Goal: Navigation & Orientation: Find specific page/section

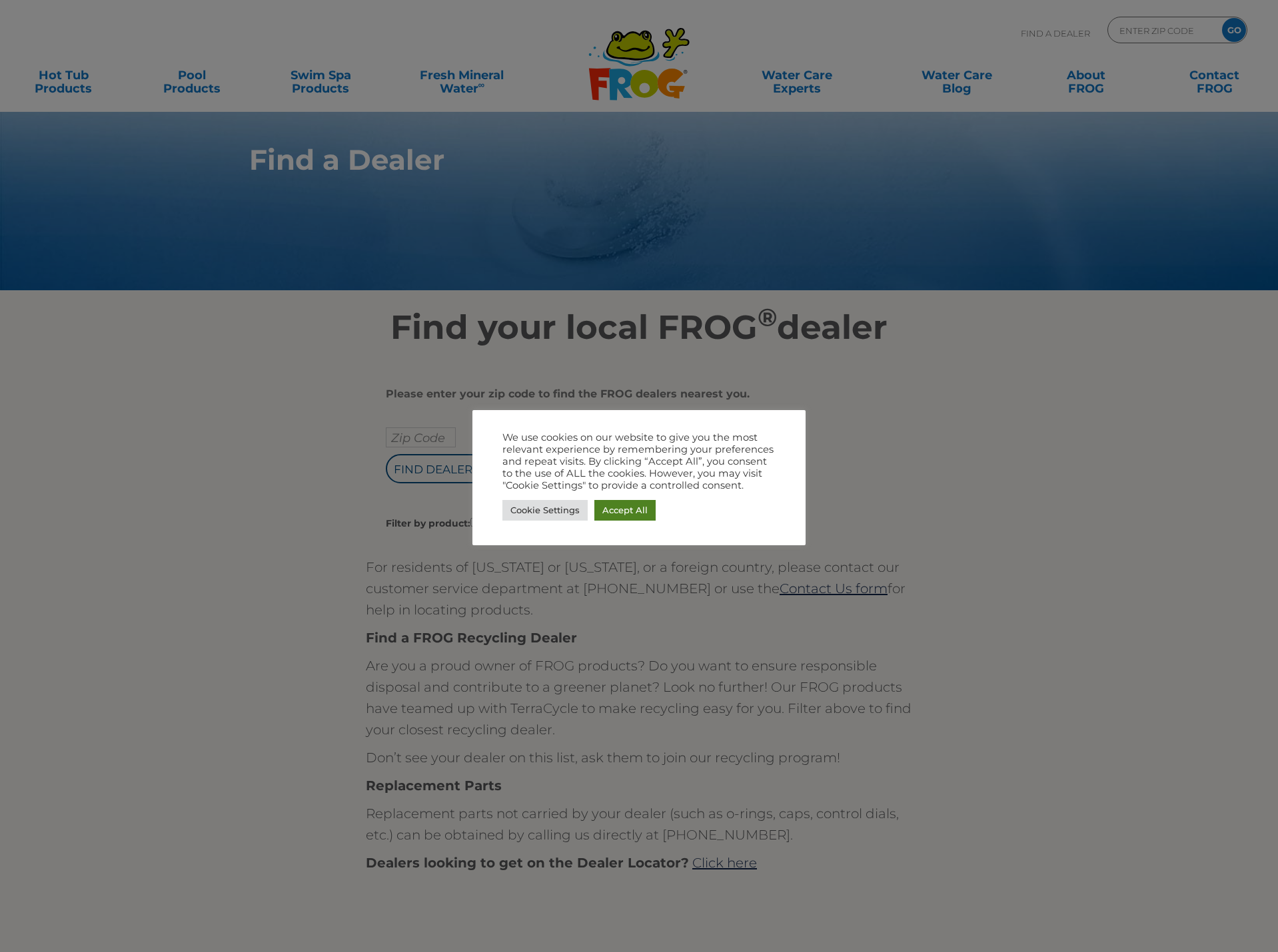
click at [616, 518] on link "Accept All" at bounding box center [625, 510] width 61 height 20
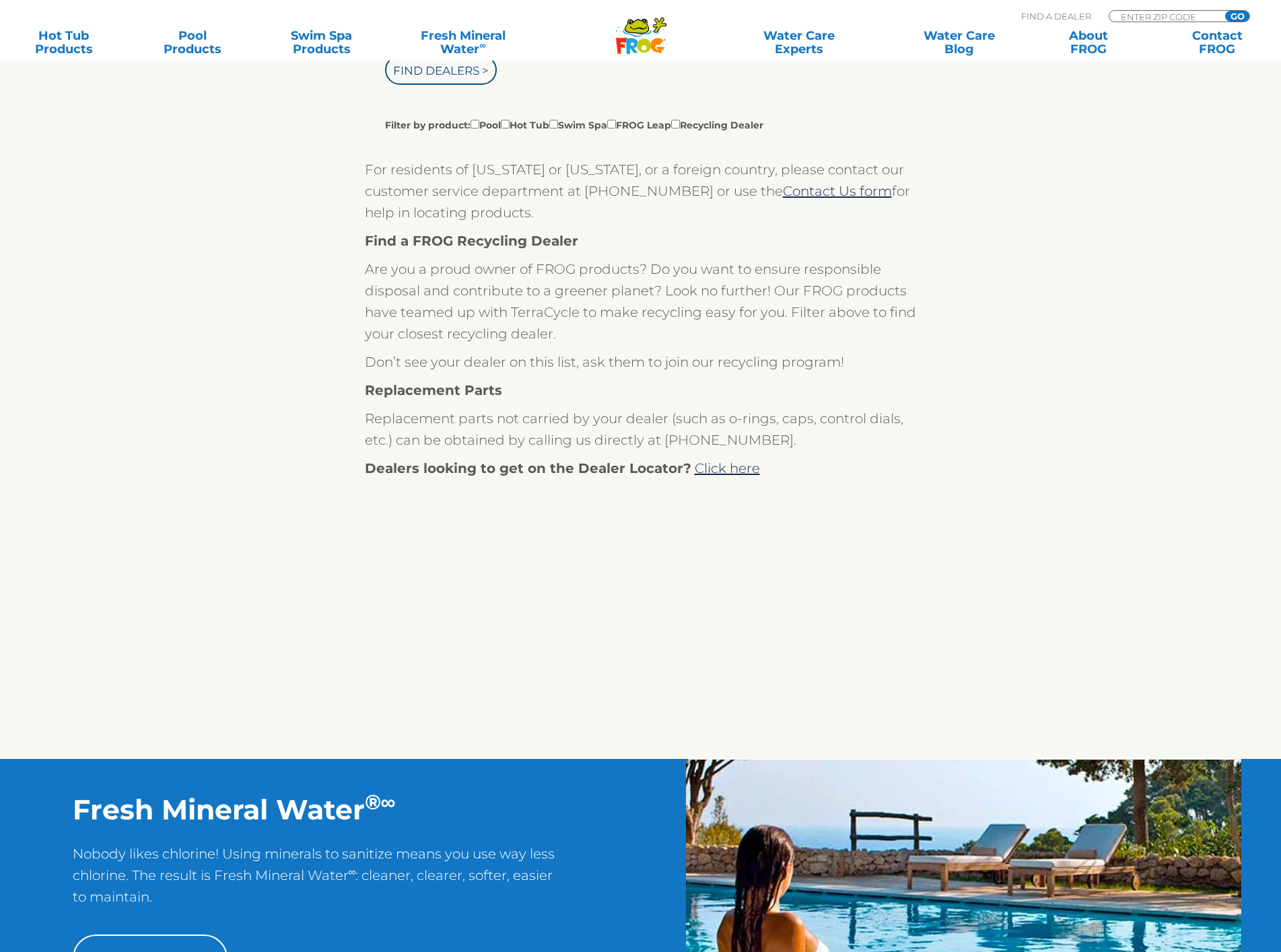
scroll to position [68, 0]
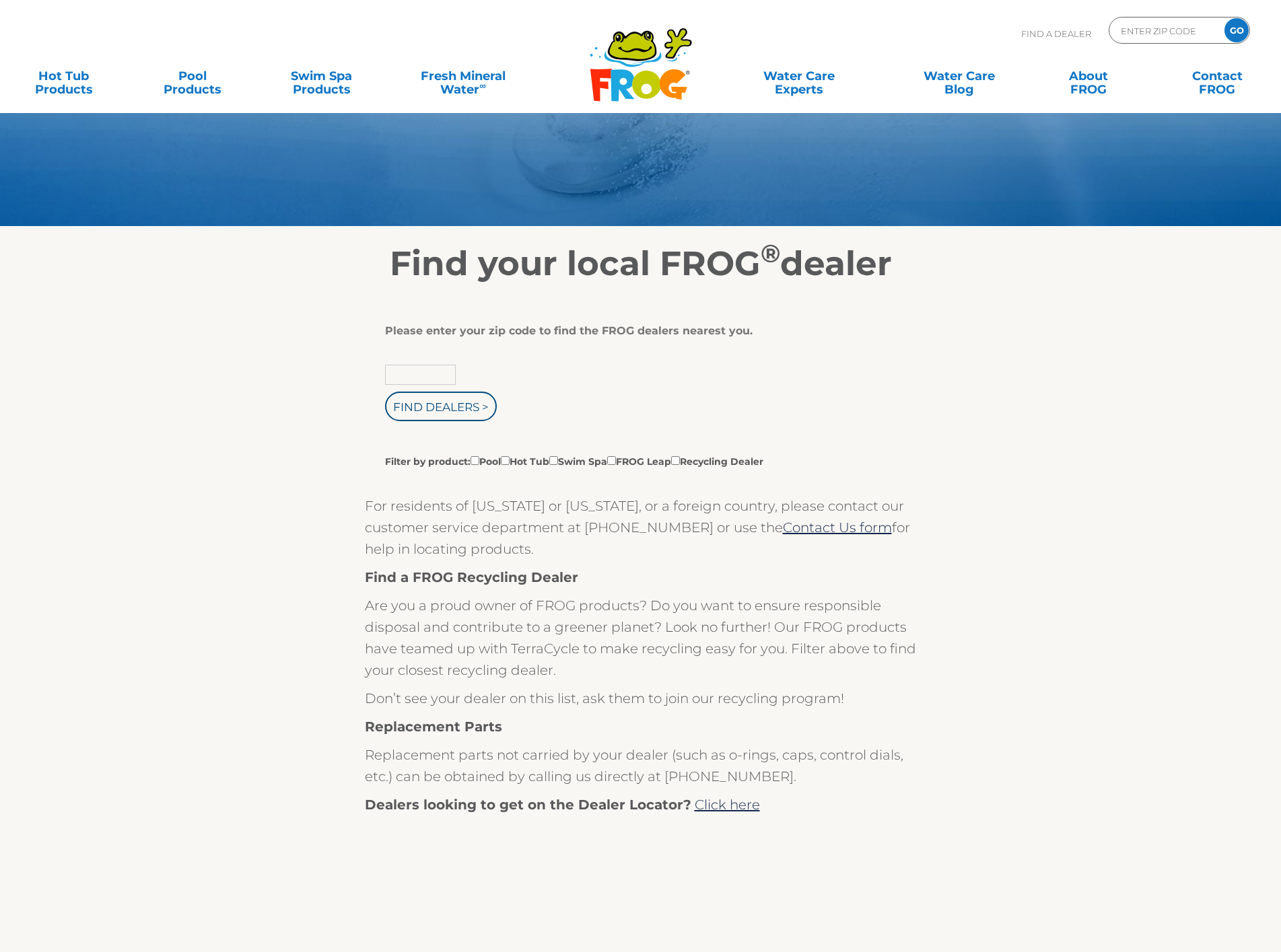
click at [431, 375] on input "text" at bounding box center [420, 375] width 71 height 21
type input "84770"
click at [509, 463] on input "Filter by product: Pool Hot Tub Swim Spa FROG Leap Recycling Dealer" at bounding box center [505, 461] width 9 height 9
checkbox input "true"
click at [457, 397] on input "Find Dealers >" at bounding box center [441, 406] width 112 height 30
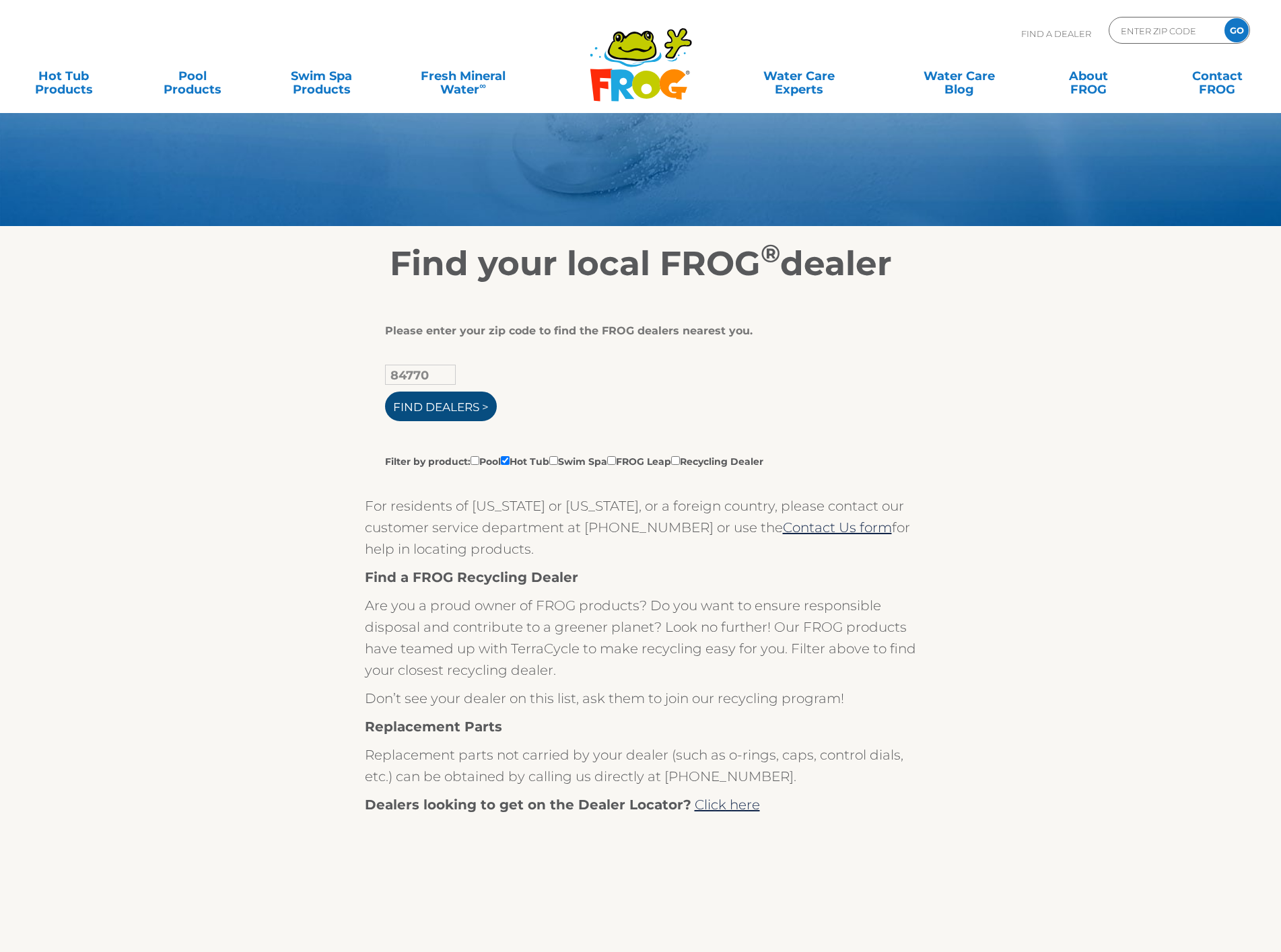
click at [462, 403] on input "Find Dealers >" at bounding box center [441, 406] width 112 height 30
click at [470, 413] on input "Find Dealers >" at bounding box center [441, 406] width 112 height 30
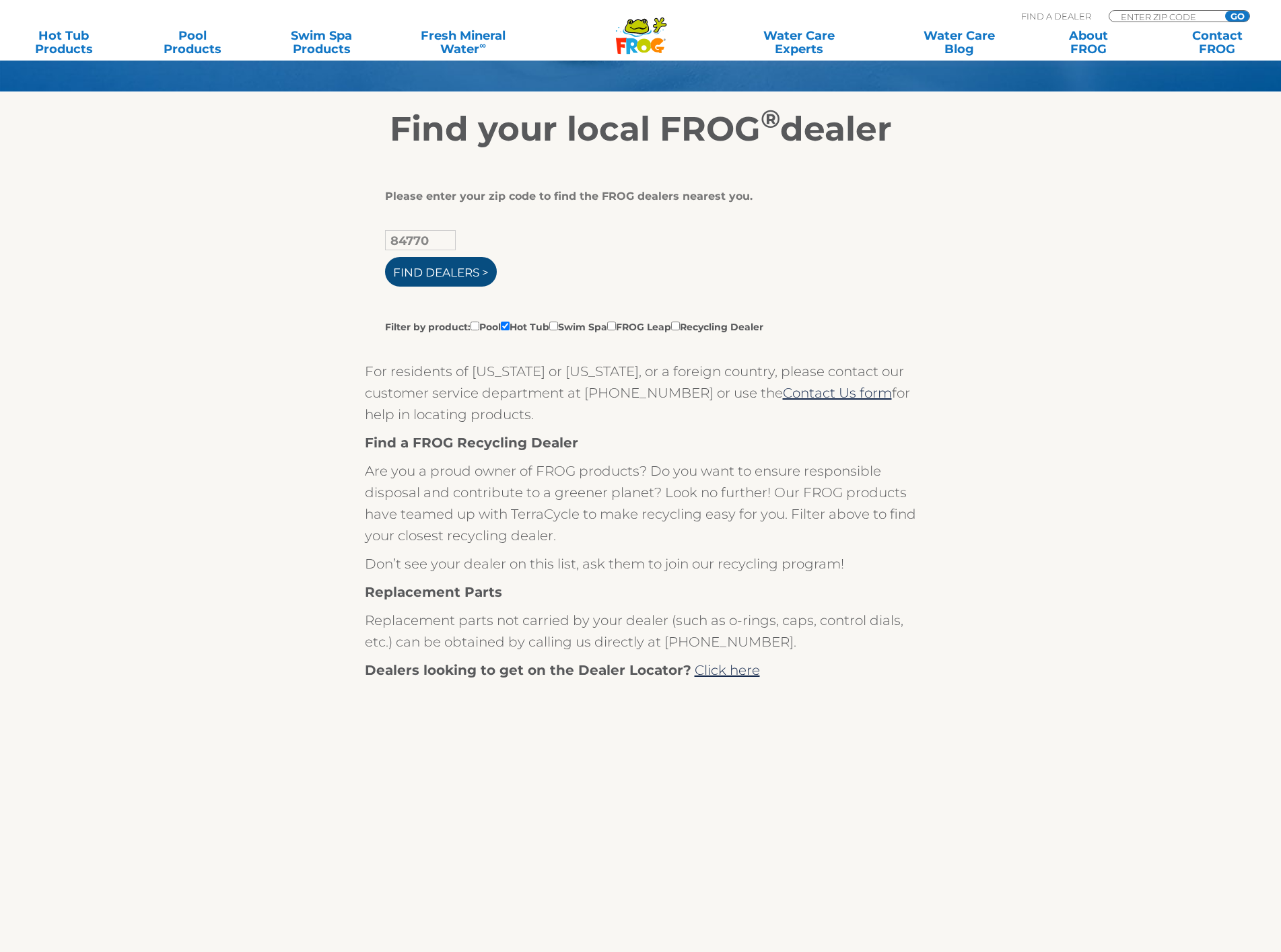
scroll to position [606, 0]
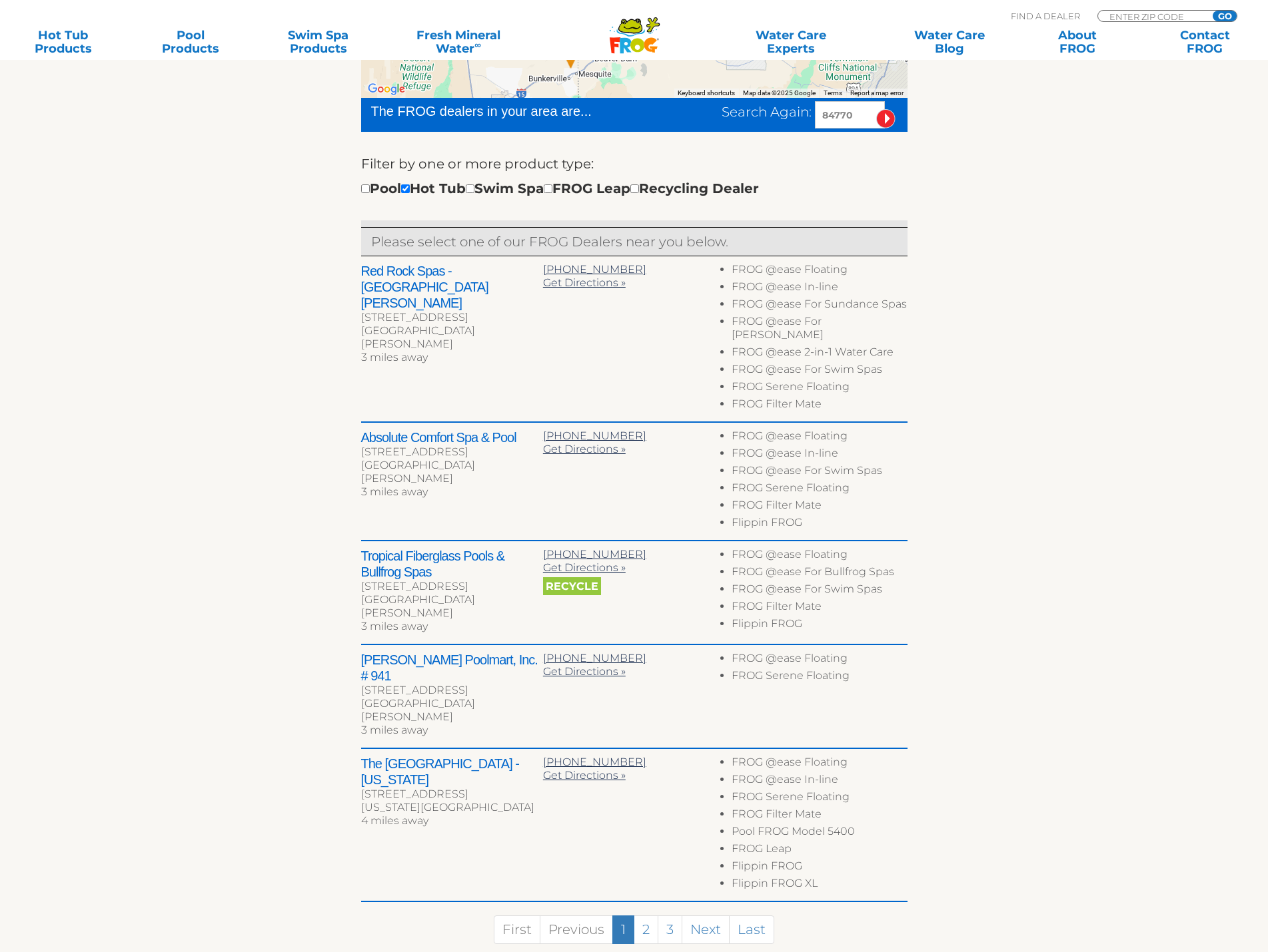
scroll to position [533, 0]
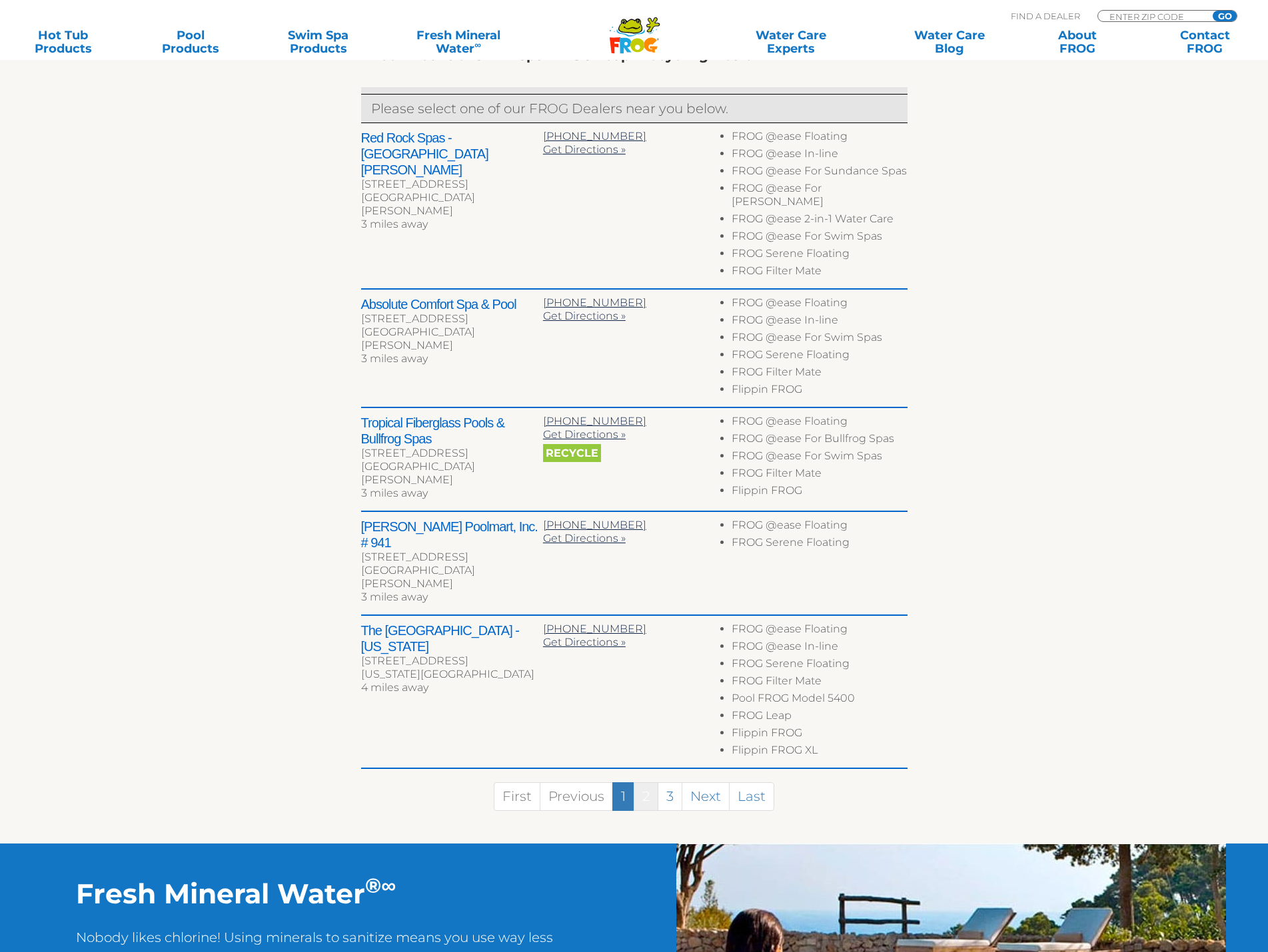
click at [657, 782] on link "2" at bounding box center [645, 796] width 25 height 29
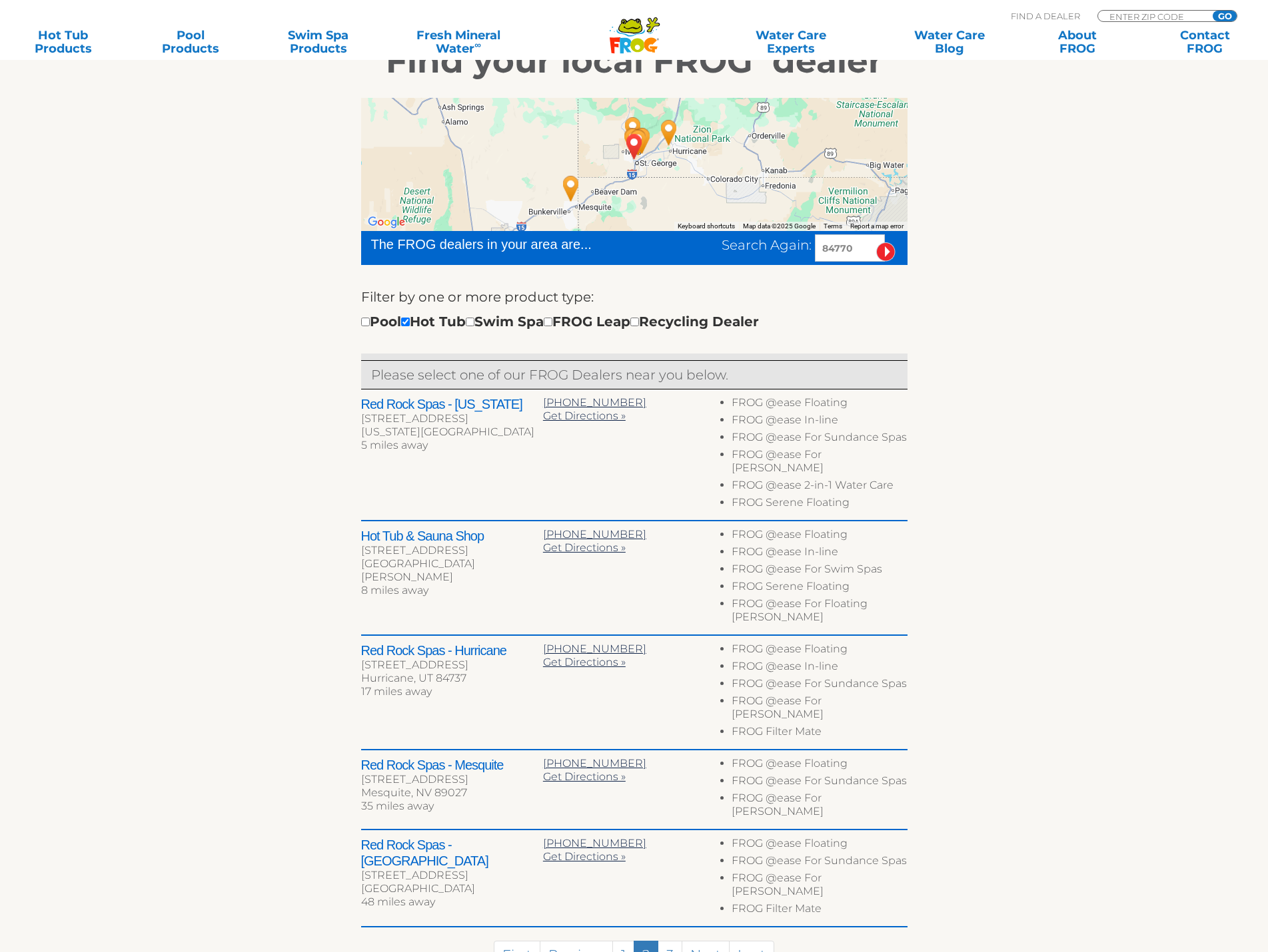
scroll to position [0, 0]
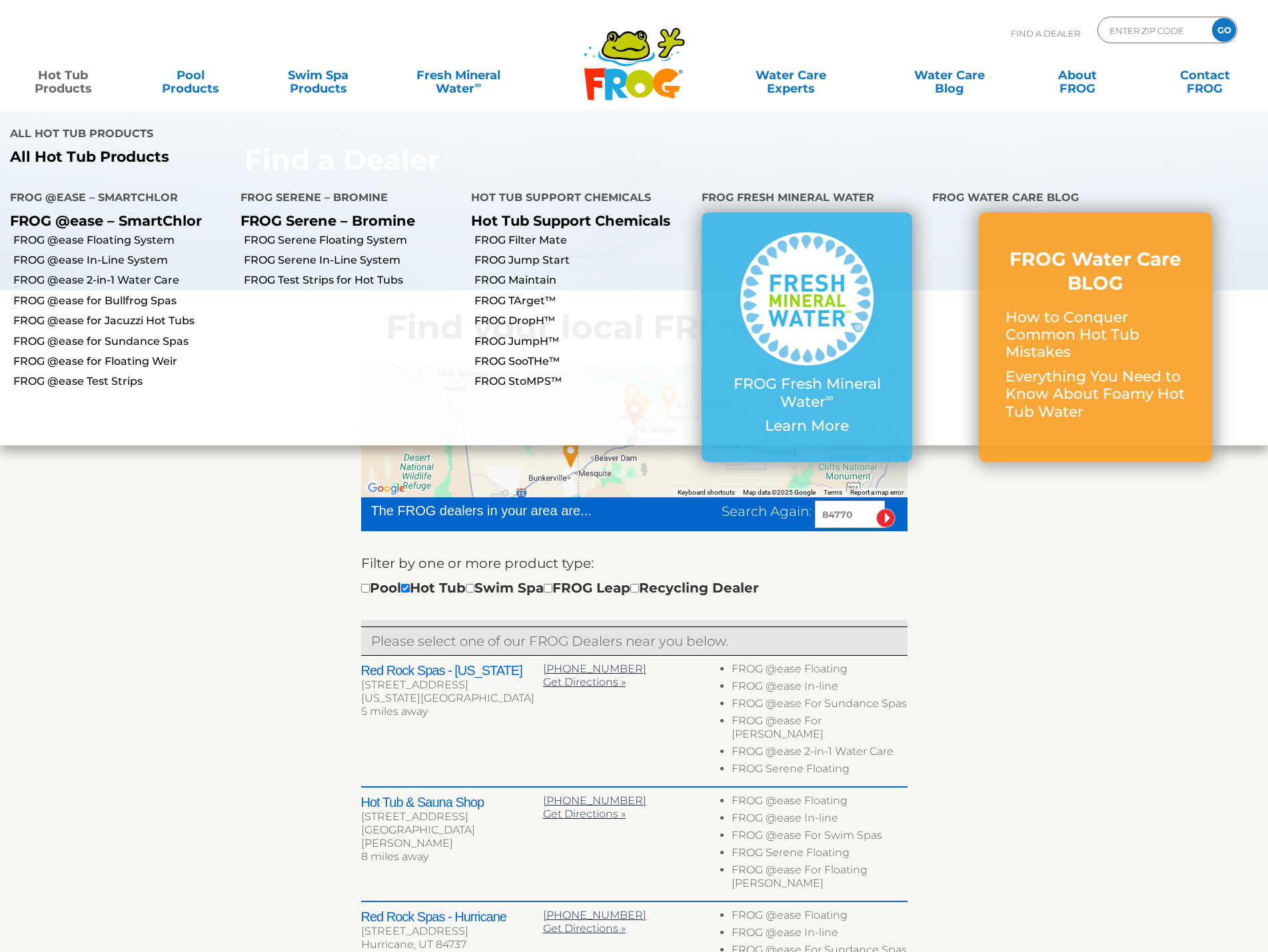
click at [69, 80] on link "Hot Tub Products" at bounding box center [63, 75] width 99 height 27
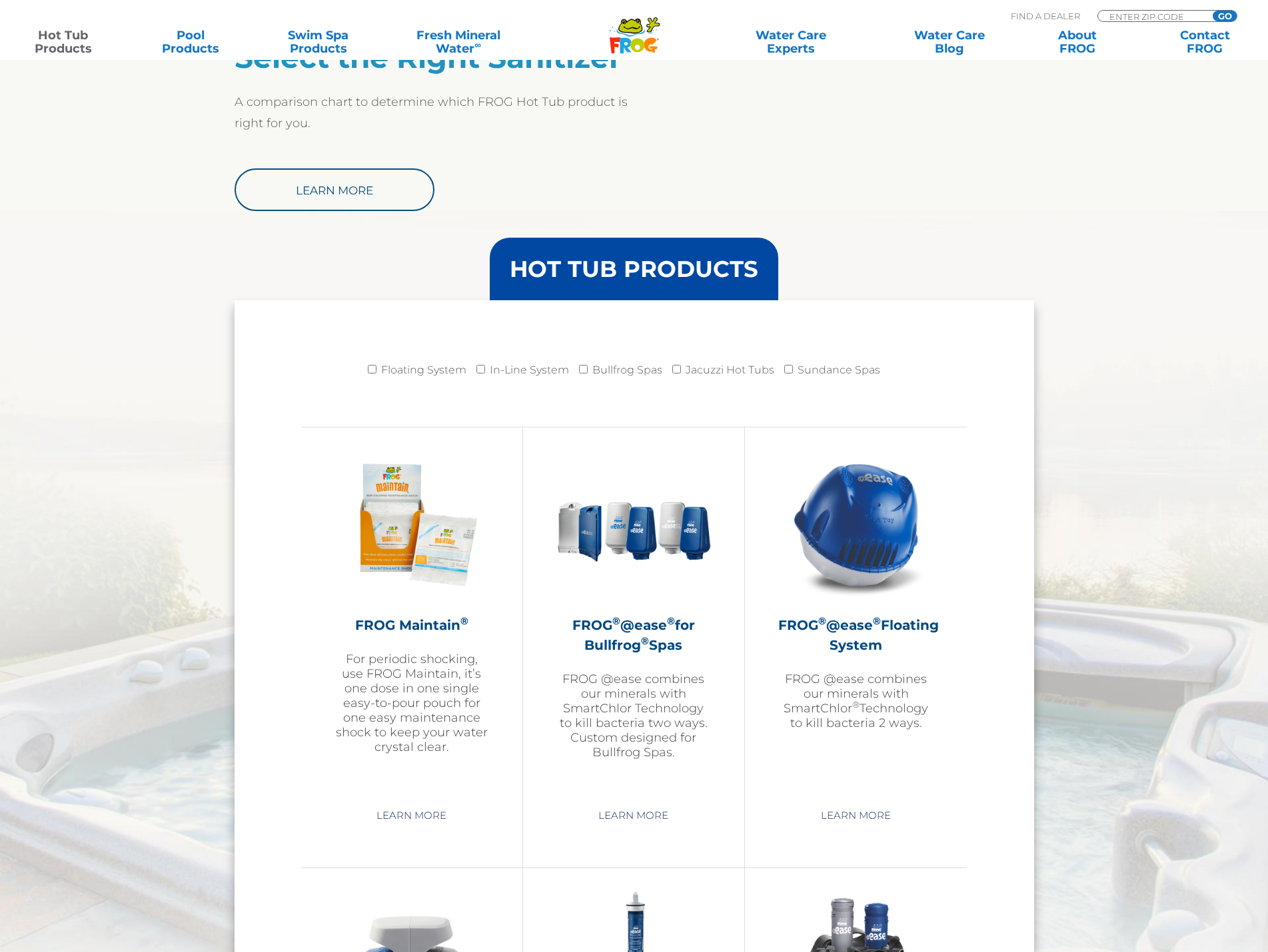
scroll to position [1465, 0]
